Goal: Find specific page/section: Find specific page/section

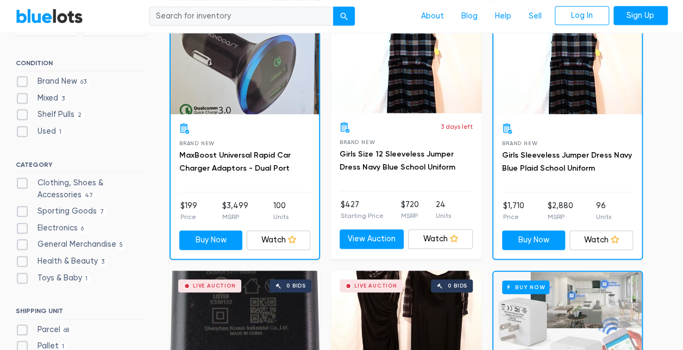
scroll to position [363, 0]
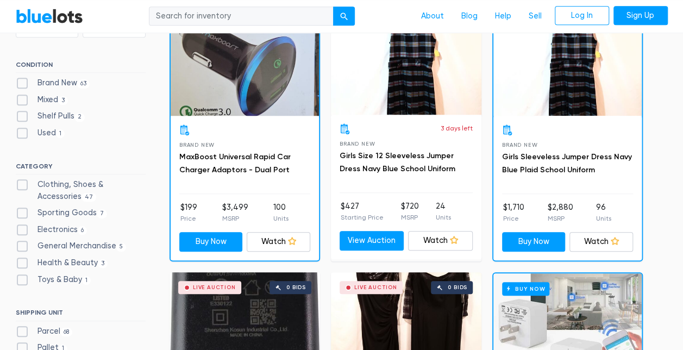
click at [24, 228] on label "Electronics 6" at bounding box center [52, 230] width 72 height 12
click at [23, 228] on input "Electronics 6" at bounding box center [19, 227] width 7 height 7
checkbox input "true"
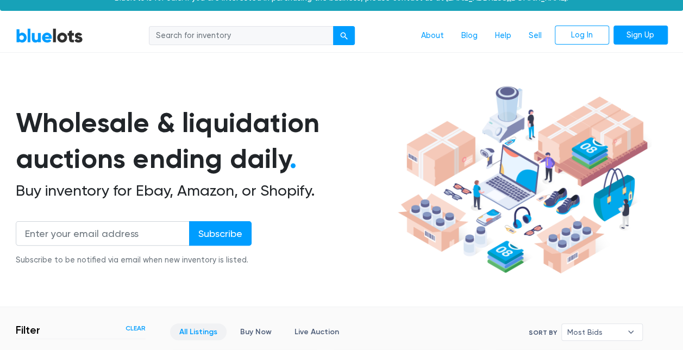
scroll to position [2, 0]
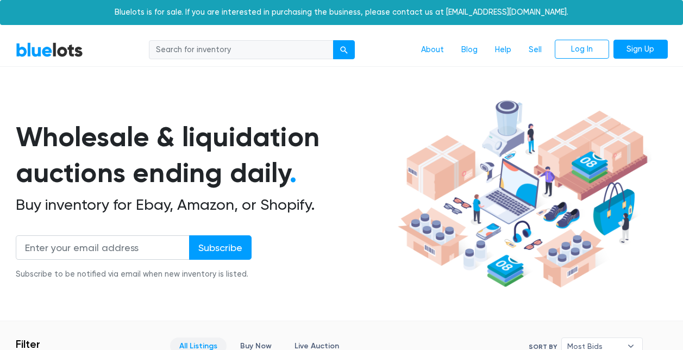
scroll to position [363, 0]
